Goal: Information Seeking & Learning: Learn about a topic

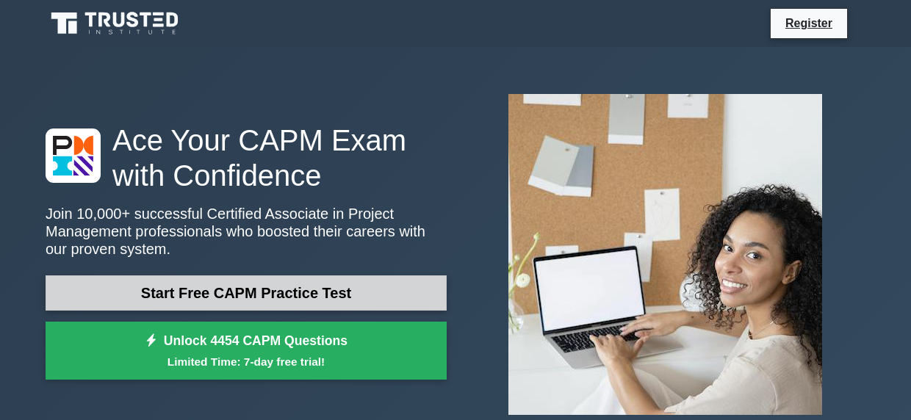
scroll to position [51, 0]
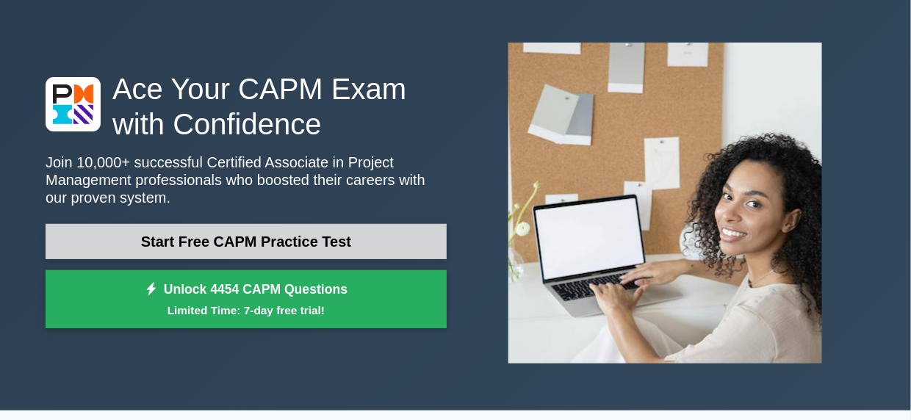
click at [345, 243] on link "Start Free CAPM Practice Test" at bounding box center [246, 241] width 401 height 35
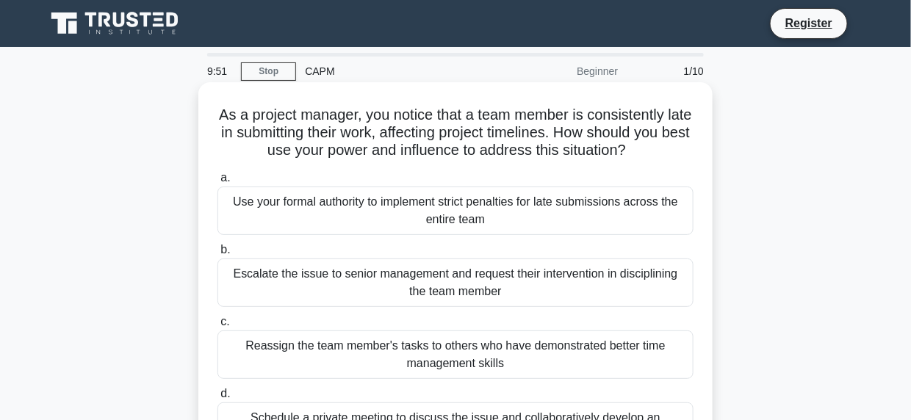
click at [408, 140] on h5 "As a project manager, you notice that a team member is consistently late in sub…" at bounding box center [455, 133] width 479 height 54
click at [381, 205] on div "Use your formal authority to implement strict penalties for late submissions ac…" at bounding box center [455, 211] width 476 height 48
click at [217, 183] on input "a. Use your formal authority to implement strict penalties for late submissions…" at bounding box center [217, 178] width 0 height 10
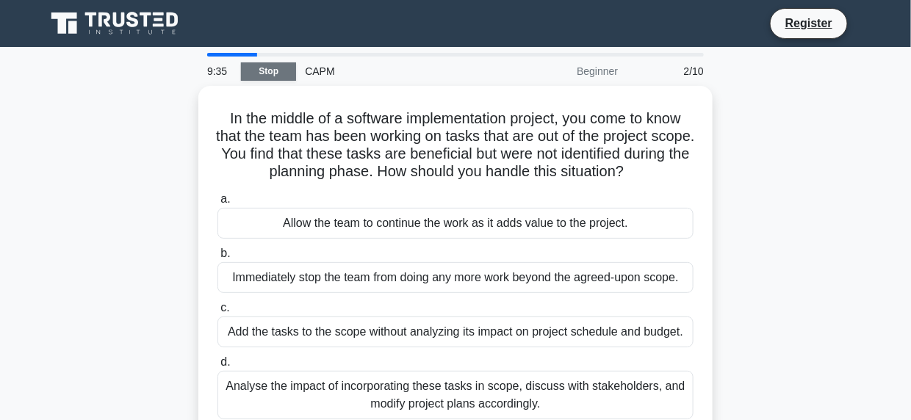
click at [259, 77] on link "Stop" at bounding box center [268, 71] width 55 height 18
